Goal: Entertainment & Leisure: Consume media (video, audio)

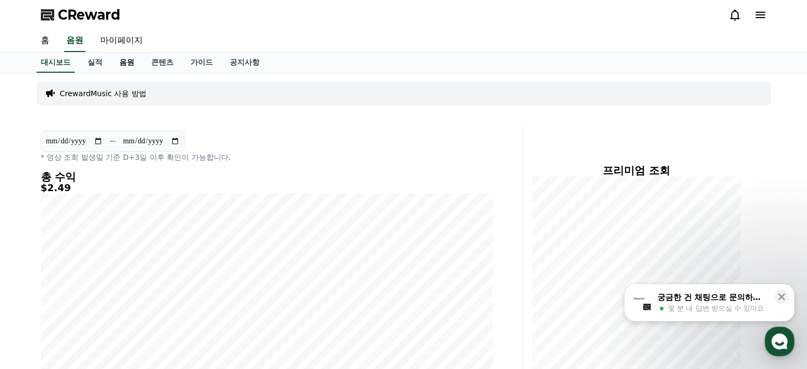
click at [125, 64] on link "음원" at bounding box center [127, 63] width 32 height 20
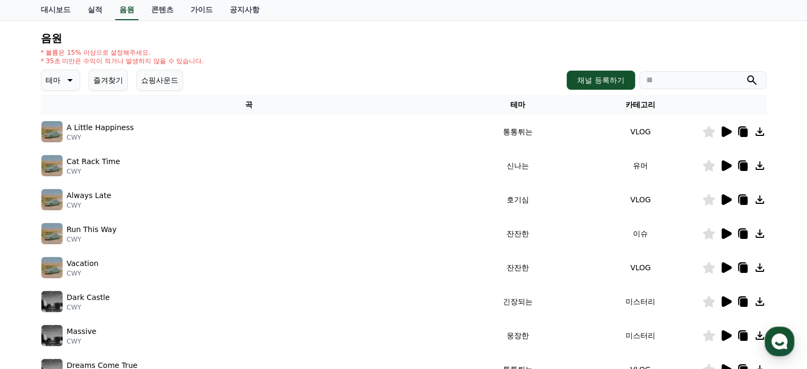
scroll to position [265, 0]
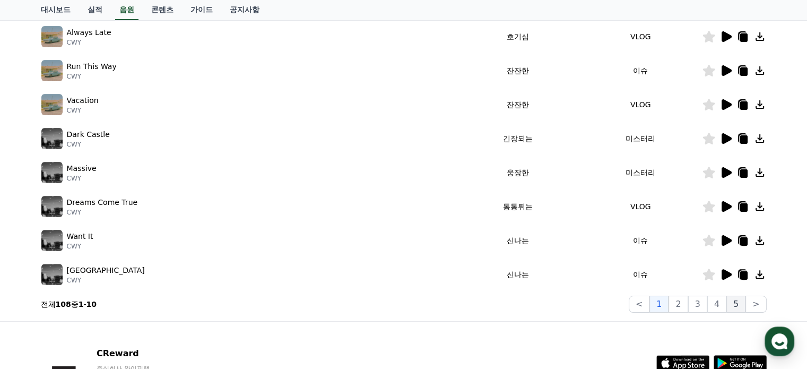
click at [734, 305] on button "5" at bounding box center [735, 304] width 19 height 17
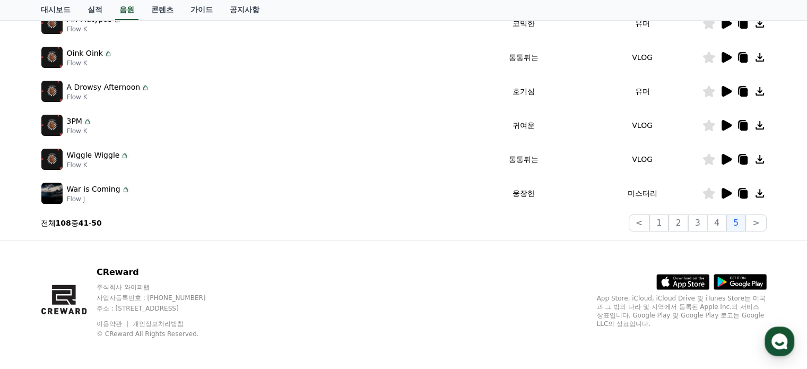
scroll to position [349, 0]
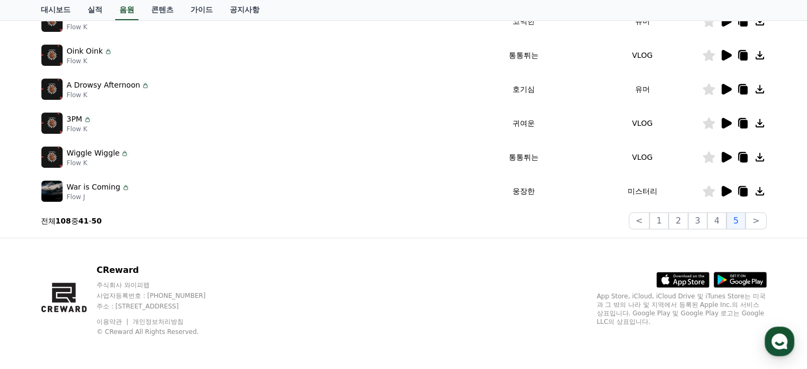
click at [749, 210] on div "음원 * 볼륨은 15% 이상으로 설정해주세요. * 35초 미만은 수익이 적거나 발생하지 않을 수 있습니다. 테마 즐겨찾기 쇼핑사운드 채널 등록…" at bounding box center [404, 7] width 726 height 443
click at [758, 219] on button ">" at bounding box center [755, 220] width 21 height 17
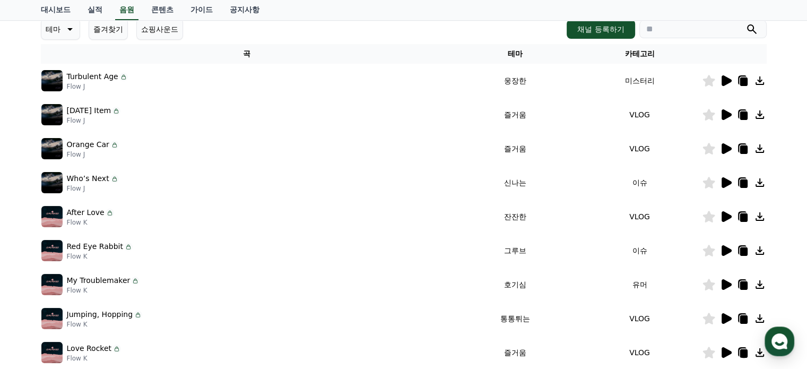
scroll to position [136, 0]
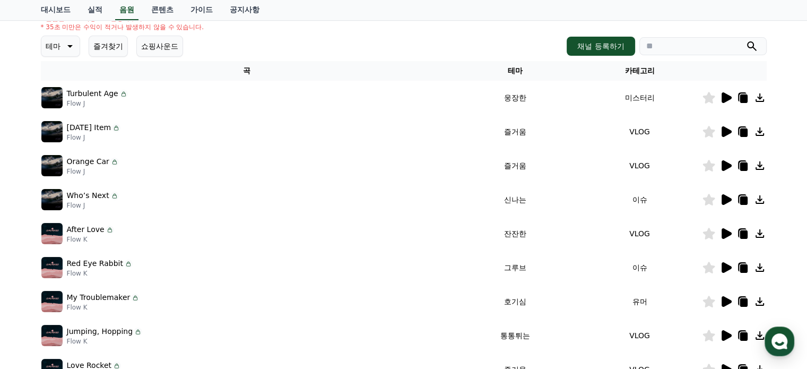
click at [722, 101] on icon at bounding box center [727, 97] width 10 height 11
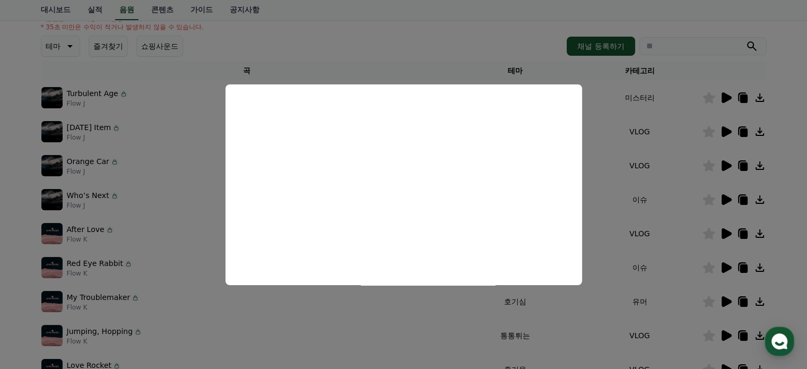
click at [745, 129] on button "close modal" at bounding box center [403, 184] width 807 height 369
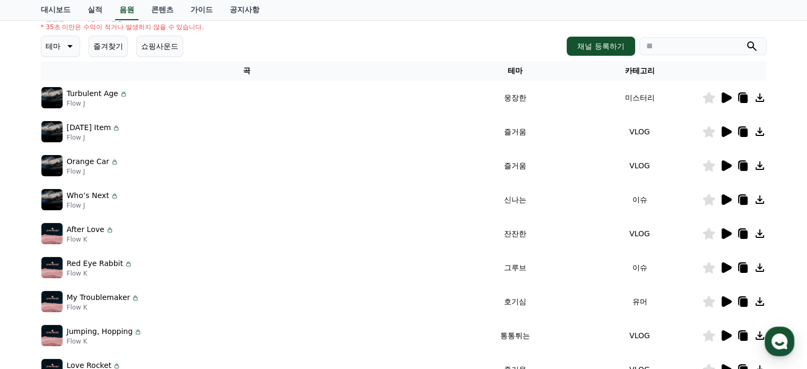
click at [726, 129] on icon at bounding box center [727, 131] width 10 height 11
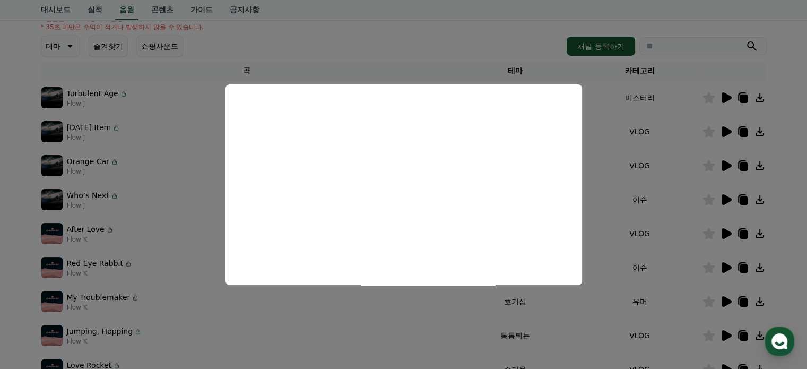
click at [721, 197] on button "close modal" at bounding box center [403, 184] width 807 height 369
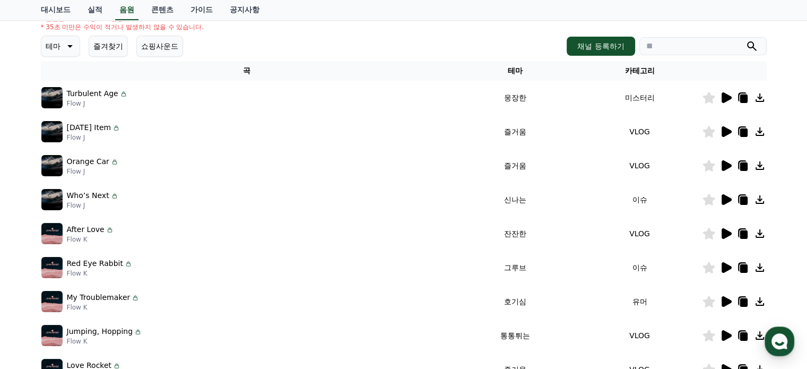
click at [722, 197] on icon at bounding box center [727, 199] width 10 height 11
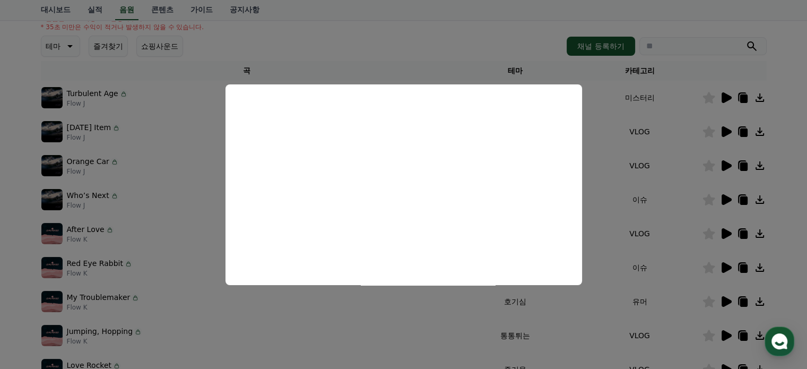
click at [792, 254] on button "close modal" at bounding box center [403, 184] width 807 height 369
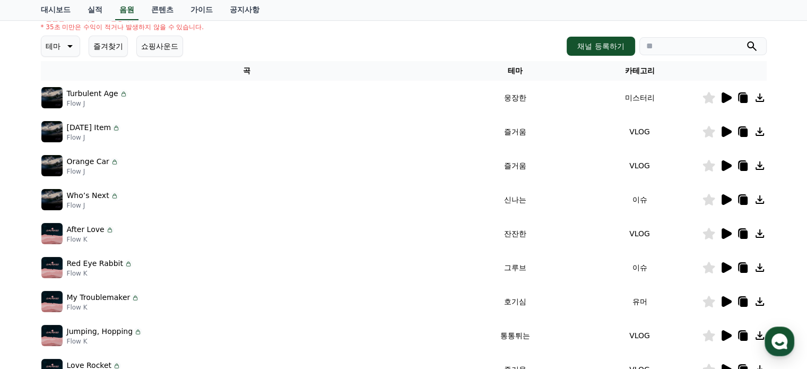
click at [743, 199] on icon at bounding box center [743, 200] width 7 height 8
click at [742, 198] on icon at bounding box center [743, 200] width 7 height 8
